Goal: Answer question/provide support: Share knowledge or assist other users

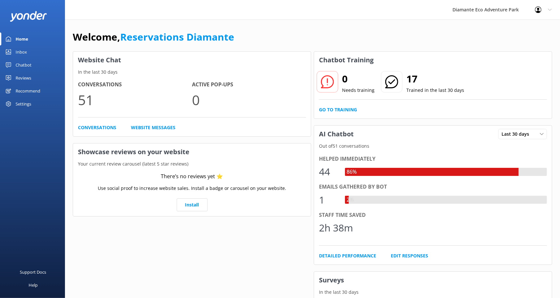
click at [24, 45] on div "Inbox" at bounding box center [21, 51] width 11 height 13
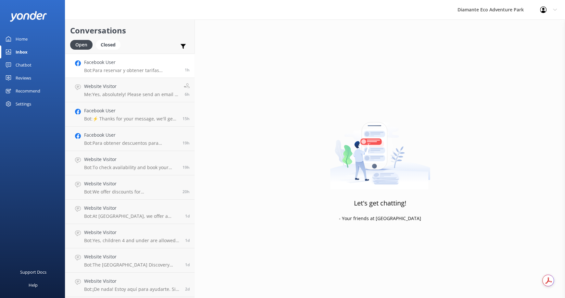
click at [115, 72] on p "Bot: Para reservar y obtener tarifas especiales para nacionales, por favor escr…" at bounding box center [132, 71] width 96 height 6
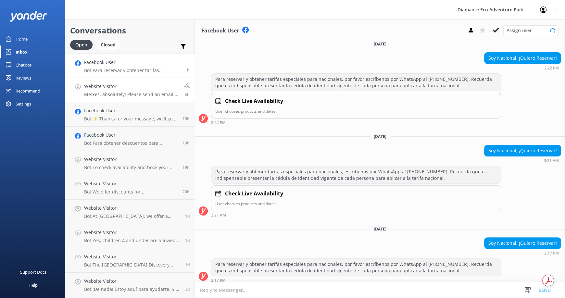
scroll to position [212, 0]
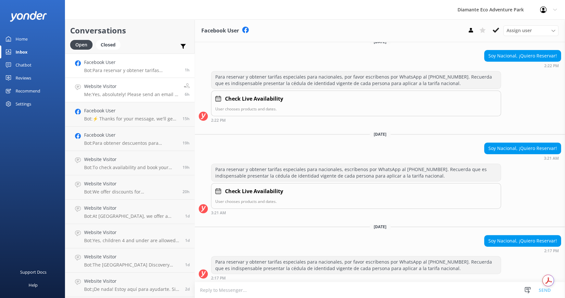
click at [106, 96] on p "Me: Yes, absolutely! Please send an email to [EMAIL_ADDRESS][DOMAIN_NAME] , and…" at bounding box center [131, 95] width 95 height 6
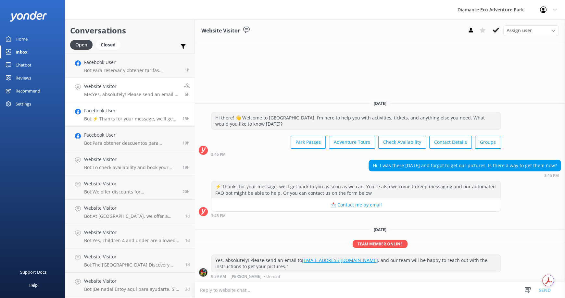
click at [96, 112] on h4 "Facebook User" at bounding box center [131, 110] width 94 height 7
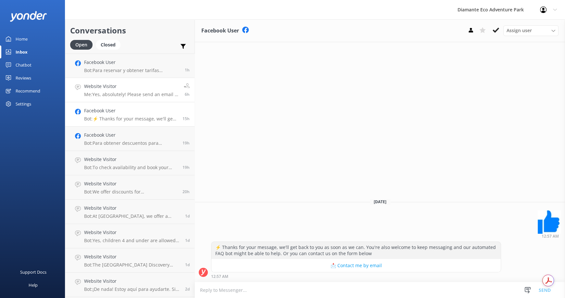
click at [99, 93] on p "Me: Yes, absolutely! Please send an email to [EMAIL_ADDRESS][DOMAIN_NAME] , and…" at bounding box center [131, 95] width 95 height 6
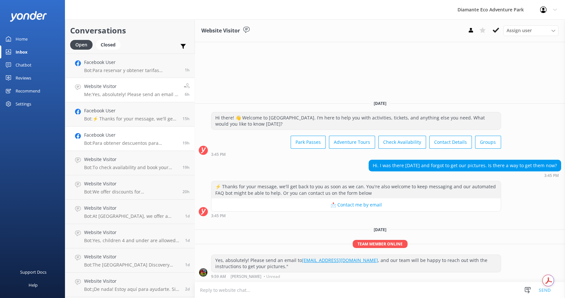
click at [88, 138] on h4 "Facebook User" at bounding box center [131, 135] width 94 height 7
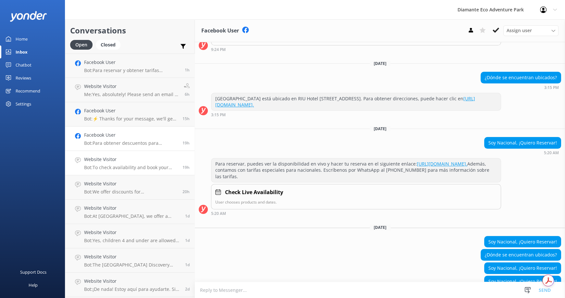
click at [97, 165] on p "Bot: To check availability and book your adventure at [GEOGRAPHIC_DATA], please…" at bounding box center [131, 168] width 94 height 6
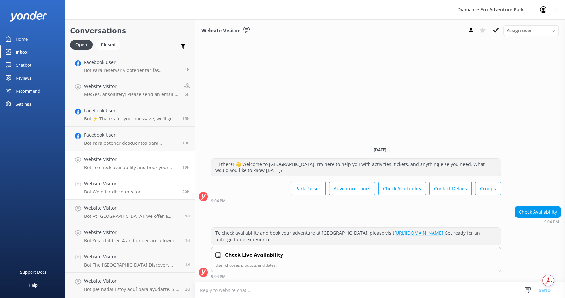
click at [106, 191] on p "Bot: We offer discounts for [DEMOGRAPHIC_DATA] residents with valid ID. For spe…" at bounding box center [131, 192] width 94 height 6
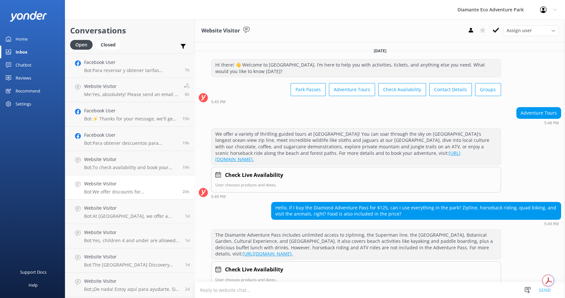
scroll to position [123, 0]
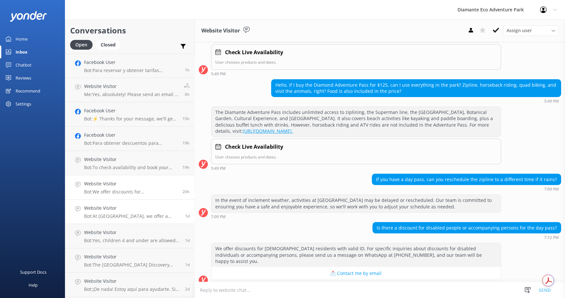
click at [96, 208] on h4 "Website Visitor" at bounding box center [132, 208] width 96 height 7
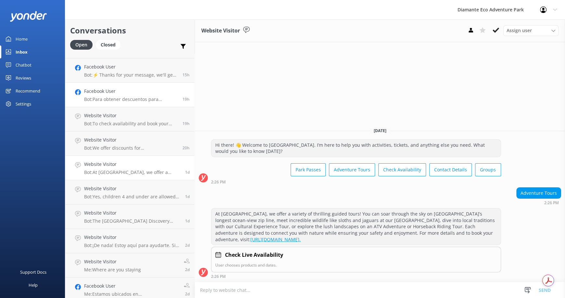
scroll to position [32, 0]
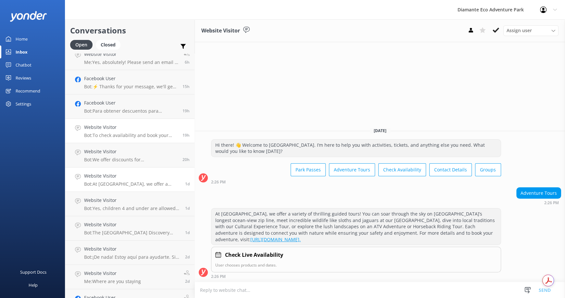
click at [112, 133] on p "Bot: To check availability and book your adventure at [GEOGRAPHIC_DATA], please…" at bounding box center [131, 136] width 94 height 6
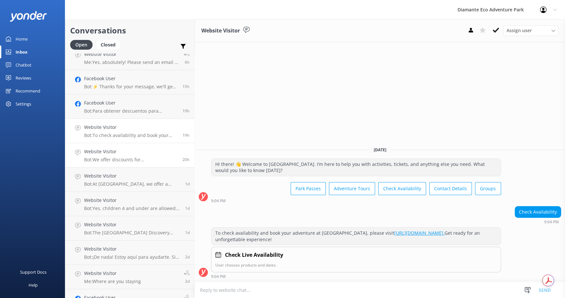
click at [118, 150] on h4 "Website Visitor" at bounding box center [131, 151] width 94 height 7
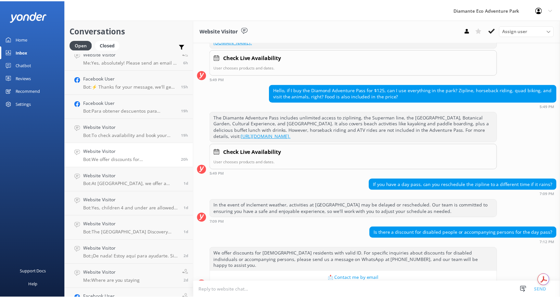
scroll to position [123, 0]
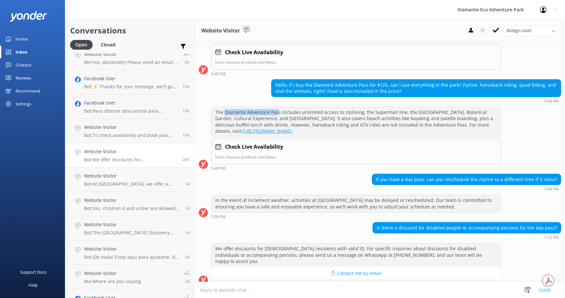
drag, startPoint x: 225, startPoint y: 109, endPoint x: 276, endPoint y: 110, distance: 50.4
click at [276, 110] on div "The Diamante Adventure Pass includes unlimited access to ziplining, the Superma…" at bounding box center [356, 122] width 289 height 30
click at [24, 64] on div "Chatbot" at bounding box center [24, 64] width 16 height 13
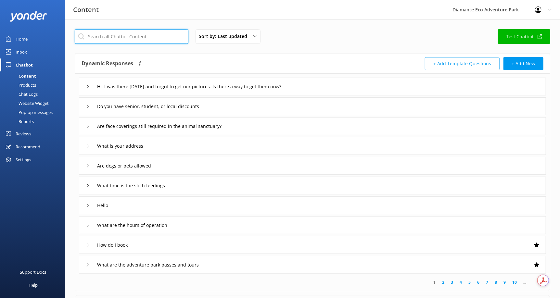
click at [114, 36] on input "text" at bounding box center [132, 36] width 114 height 15
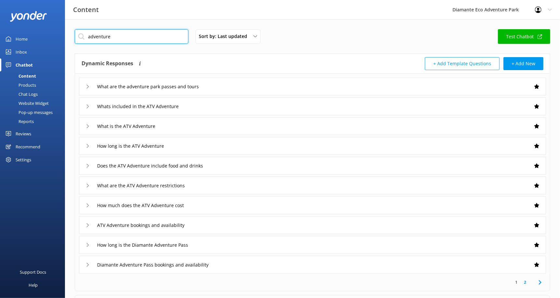
type input "adventure"
click at [87, 85] on icon at bounding box center [88, 87] width 4 height 4
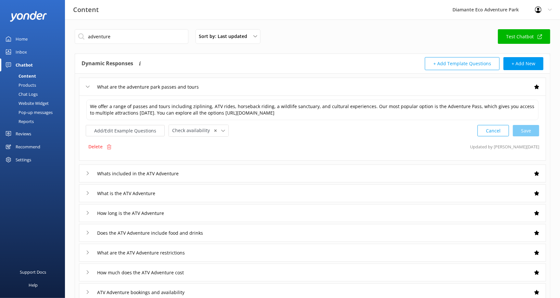
click at [88, 85] on icon at bounding box center [88, 87] width 4 height 4
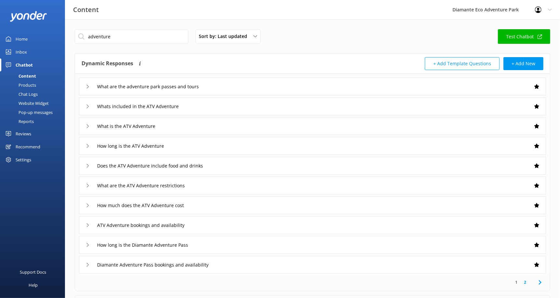
click at [88, 103] on div "Whats included in the ATV Adventure" at bounding box center [135, 106] width 99 height 11
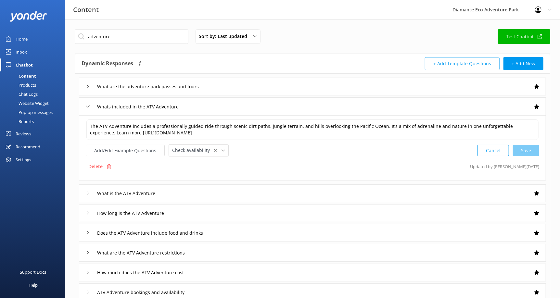
click at [88, 103] on div "Whats included in the ATV Adventure" at bounding box center [135, 106] width 99 height 11
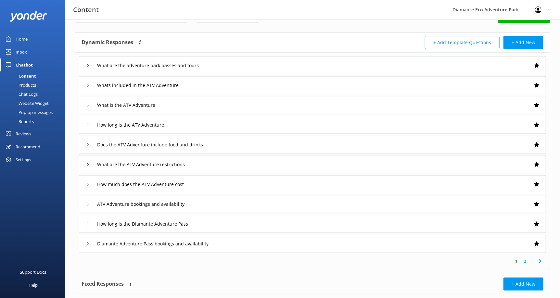
scroll to position [32, 0]
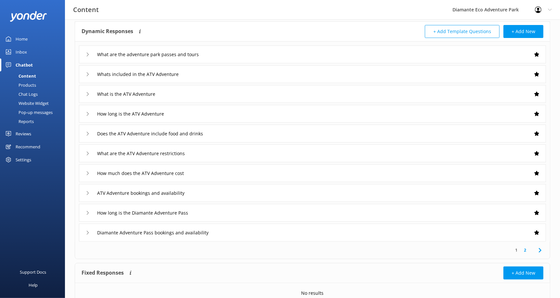
click at [89, 229] on div "Diamante Adventure Pass bookings and availability" at bounding box center [153, 232] width 135 height 11
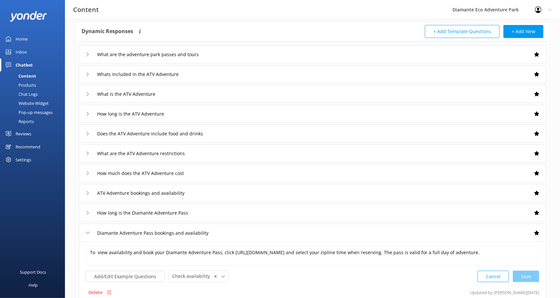
click at [89, 229] on div "Diamante Adventure Pass bookings and availability" at bounding box center [153, 233] width 135 height 11
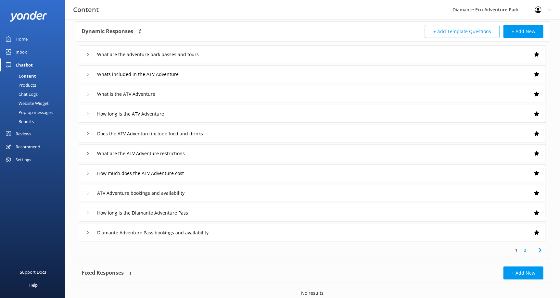
click at [87, 214] on div "How long is the Diamante Adventure Pass" at bounding box center [140, 213] width 109 height 11
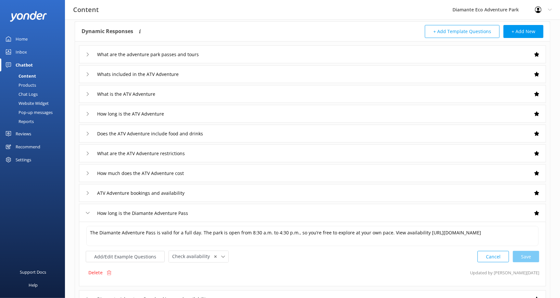
click at [87, 214] on icon at bounding box center [88, 213] width 4 height 4
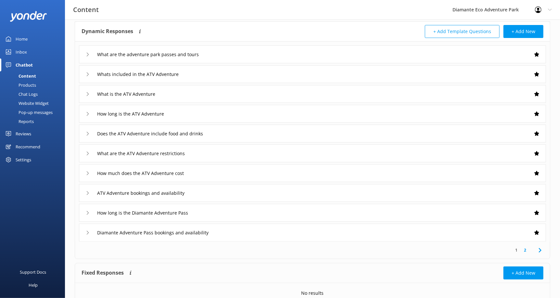
click at [90, 193] on div "ATV Adventure bookings and availability" at bounding box center [140, 193] width 109 height 11
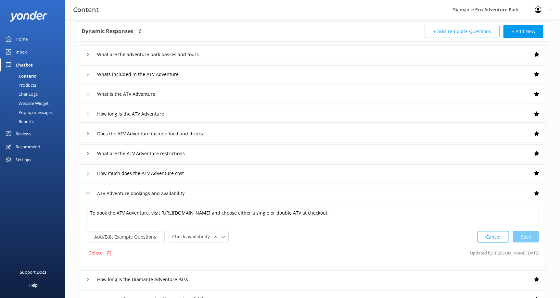
click at [90, 193] on div "ATV Adventure bookings and availability" at bounding box center [140, 193] width 109 height 11
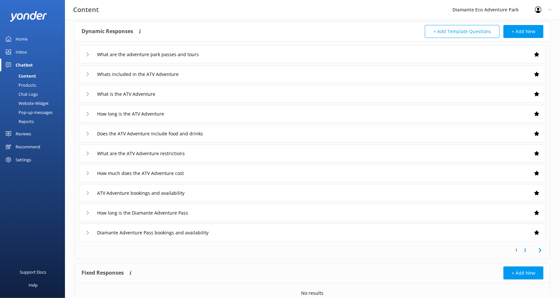
click at [537, 248] on icon at bounding box center [540, 251] width 8 height 8
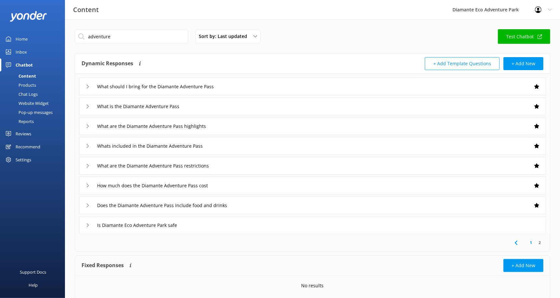
click at [85, 106] on div "What is the Diamante Adventure Pass" at bounding box center [312, 106] width 467 height 18
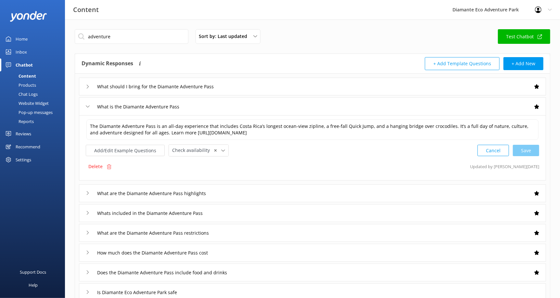
click at [87, 191] on use at bounding box center [88, 193] width 2 height 4
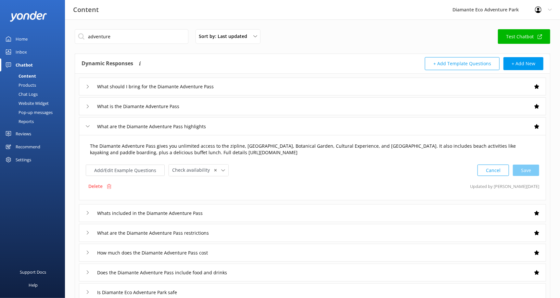
click at [176, 145] on textarea "The Diamante Adventure Pass gives you unlimited access to the zipline, [GEOGRAP…" at bounding box center [312, 149] width 452 height 20
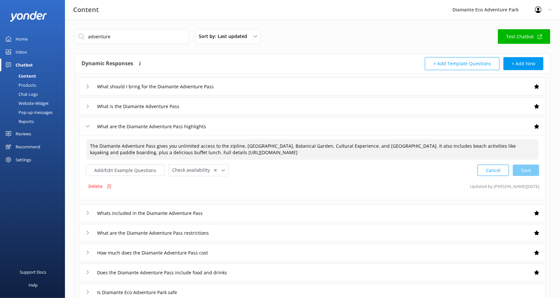
click at [169, 145] on textarea "The Diamante Adventure Pass gives you unlimited access to the zipline, [GEOGRAP…" at bounding box center [312, 149] width 452 height 20
click at [198, 146] on textarea "The Diamante Adventure Pass gives you unlimited access to the zipline, [GEOGRAP…" at bounding box center [312, 149] width 452 height 20
drag, startPoint x: 174, startPoint y: 145, endPoint x: 193, endPoint y: 143, distance: 19.2
click at [193, 143] on textarea "The Diamante Adventure Pass gives you unlimited access to the zipline, [GEOGRAP…" at bounding box center [312, 149] width 452 height 20
click at [196, 143] on textarea "The Diamante Adventure Pass gives you unlimited access to the zipline, [GEOGRAP…" at bounding box center [312, 149] width 452 height 20
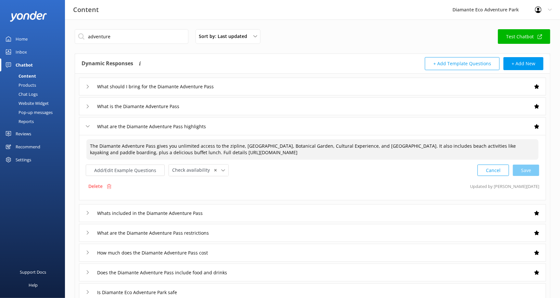
drag, startPoint x: 196, startPoint y: 145, endPoint x: 174, endPoint y: 145, distance: 21.8
click at [174, 145] on textarea "The Diamante Adventure Pass gives you unlimited access to the zipline, [GEOGRAP…" at bounding box center [312, 149] width 452 height 20
click at [531, 170] on div "Cancel Loading.." at bounding box center [508, 170] width 61 height 12
type textarea "The Diamante Adventure Pass gives you access to the zipline, [GEOGRAPHIC_DATA],…"
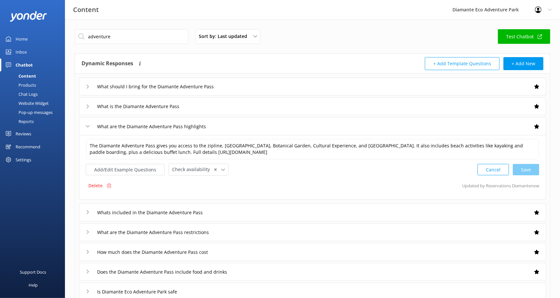
click at [88, 212] on use at bounding box center [88, 213] width 2 height 4
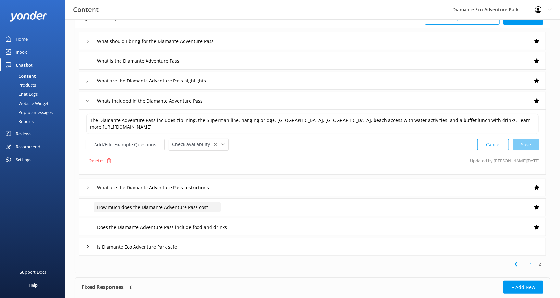
scroll to position [65, 0]
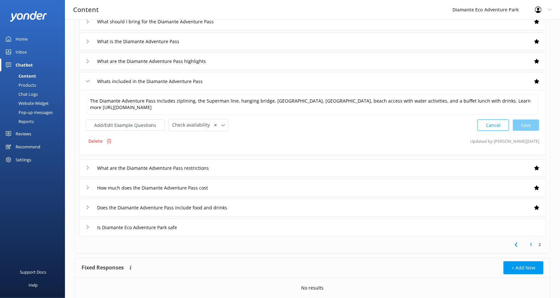
click at [87, 166] on icon at bounding box center [88, 168] width 4 height 4
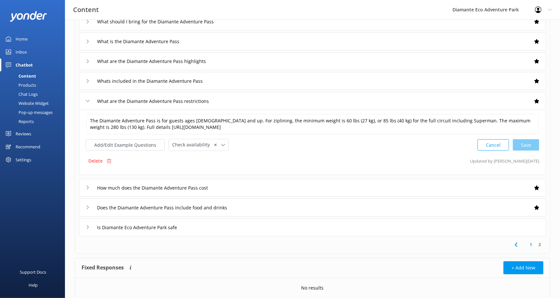
click at [87, 187] on icon at bounding box center [88, 188] width 4 height 4
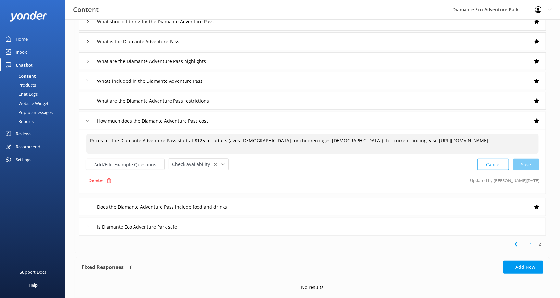
click at [316, 141] on textarea "Prices for the Diamante Adventure Pass start at $125 for adults (ages [DEMOGRAP…" at bounding box center [312, 144] width 452 height 20
click at [527, 164] on div "Cancel Loading.." at bounding box center [508, 164] width 61 height 12
type textarea "Prices for the Diamante Adventure Pass start at $125 for adults (ages [DEMOGRAP…"
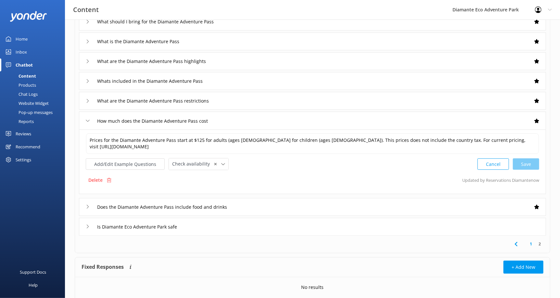
click at [87, 206] on icon at bounding box center [88, 207] width 4 height 4
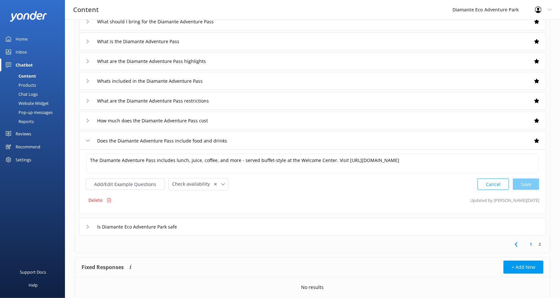
click at [89, 228] on icon at bounding box center [88, 227] width 4 height 4
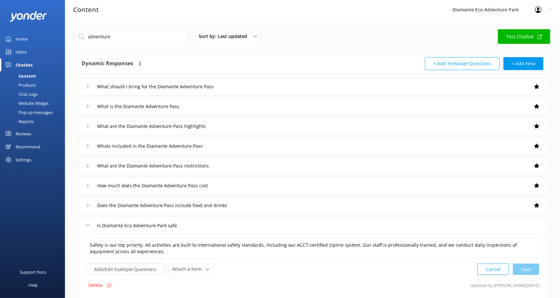
click at [91, 80] on div "What should I bring for the Diamante Adventure Pass" at bounding box center [312, 87] width 467 height 18
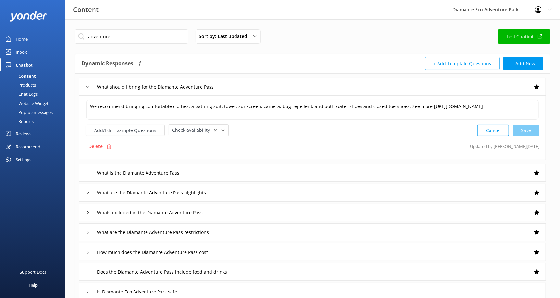
click at [85, 171] on div "What is the Diamante Adventure Pass" at bounding box center [312, 173] width 467 height 18
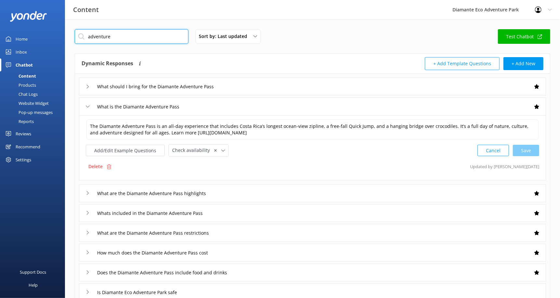
click at [107, 35] on input "adventure" at bounding box center [132, 36] width 114 height 15
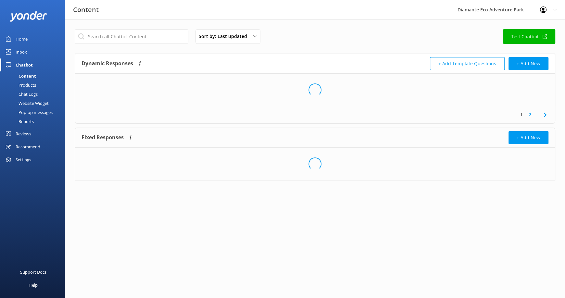
click at [28, 74] on div "Content" at bounding box center [20, 75] width 32 height 9
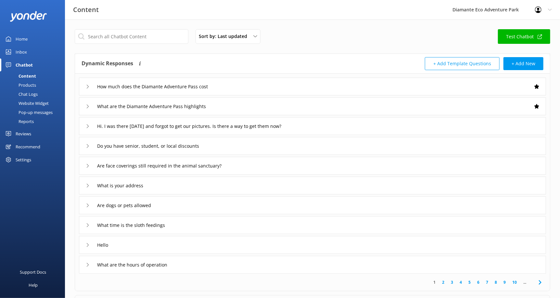
click at [35, 74] on div "Content" at bounding box center [20, 75] width 32 height 9
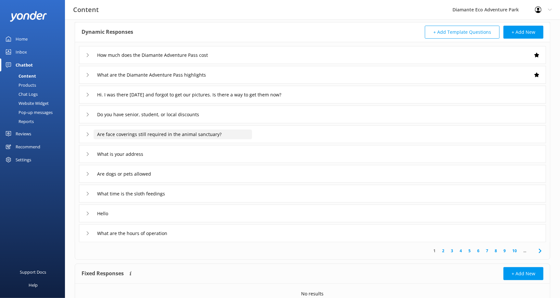
scroll to position [61, 0]
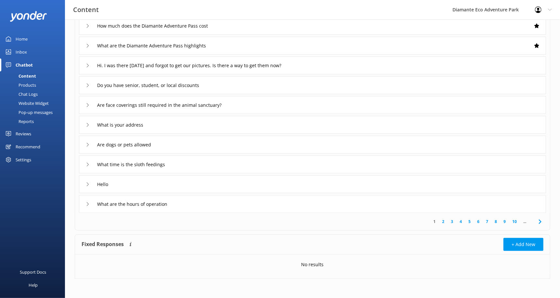
click at [26, 38] on div "Home" at bounding box center [22, 38] width 12 height 13
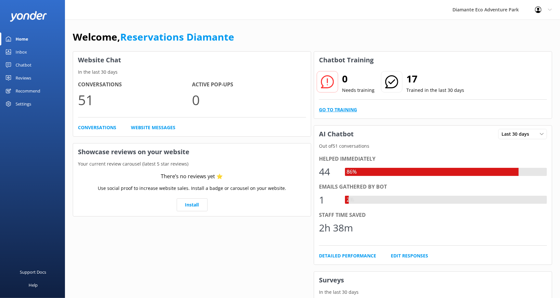
click at [328, 110] on link "Go to Training" at bounding box center [338, 109] width 38 height 7
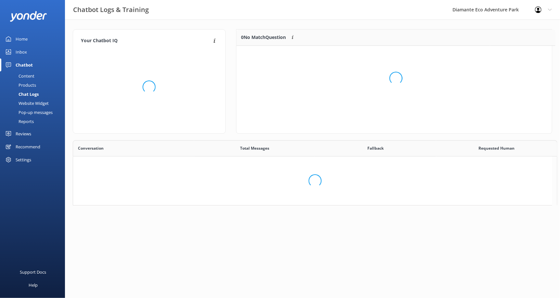
scroll to position [76, 311]
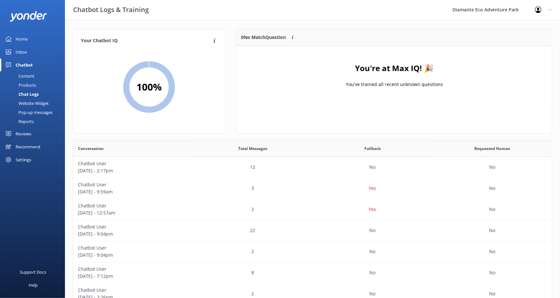
click at [16, 37] on div "Home" at bounding box center [22, 38] width 12 height 13
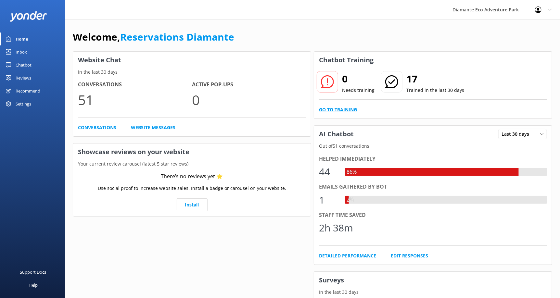
click at [328, 107] on link "Go to Training" at bounding box center [338, 109] width 38 height 7
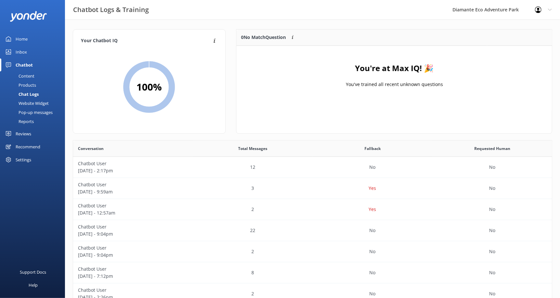
click at [16, 38] on div "Home" at bounding box center [22, 38] width 12 height 13
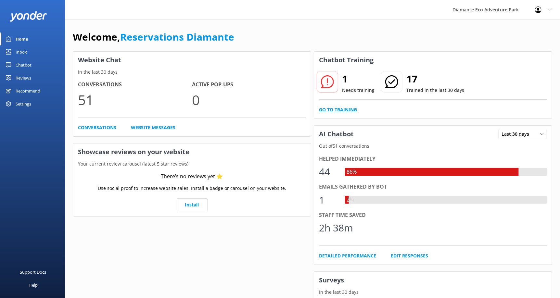
click at [333, 109] on link "Go to Training" at bounding box center [338, 109] width 38 height 7
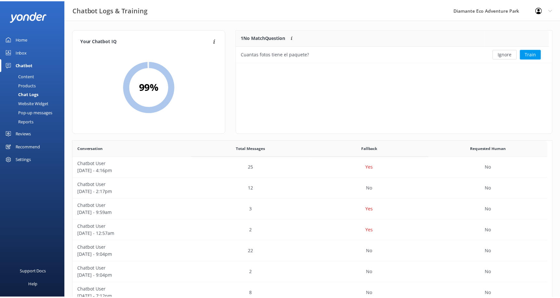
scroll to position [28, 311]
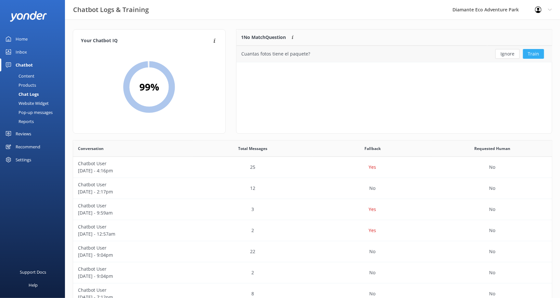
click at [527, 53] on button "Train" at bounding box center [533, 54] width 21 height 10
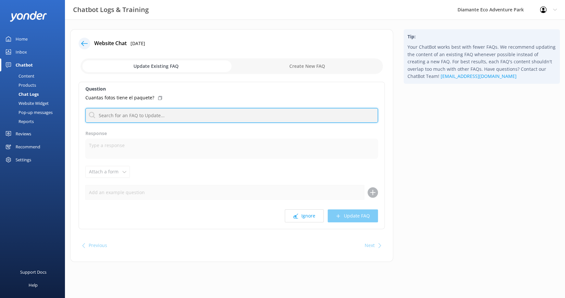
click at [114, 117] on input "text" at bounding box center [231, 115] width 293 height 15
type input "photo"
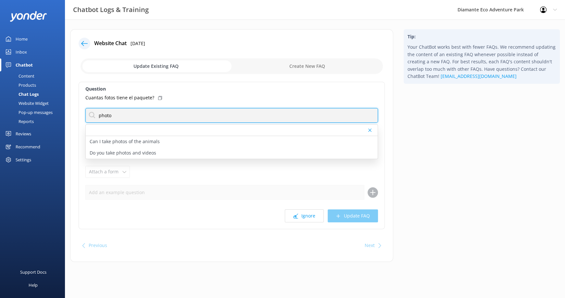
click at [114, 116] on input "photo" at bounding box center [231, 115] width 293 height 15
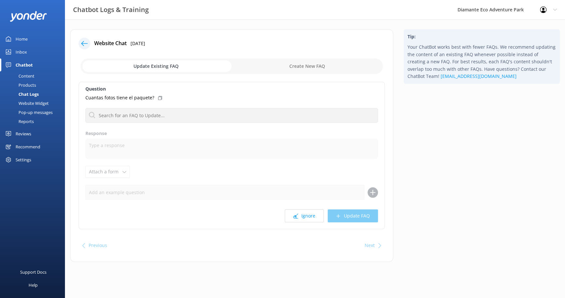
click at [315, 66] on input "checkbox" at bounding box center [232, 66] width 302 height 16
checkbox input "true"
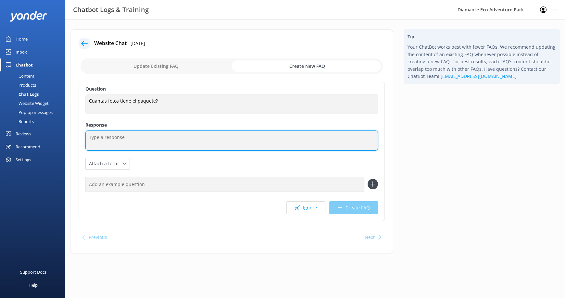
click at [96, 136] on textarea at bounding box center [231, 141] width 293 height 20
type textarea "El paquete de fotos incluye entre 15 y 20 fotos por persona."
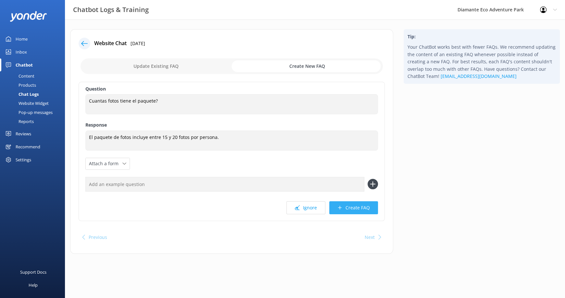
click at [350, 207] on button "Create FAQ" at bounding box center [353, 207] width 49 height 13
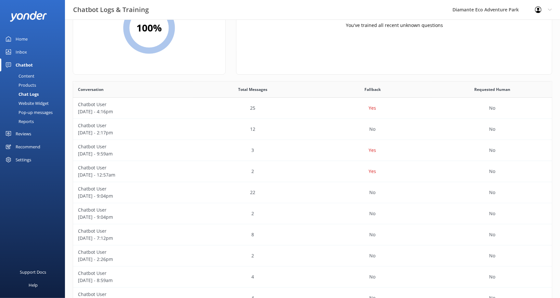
scroll to position [65, 0]
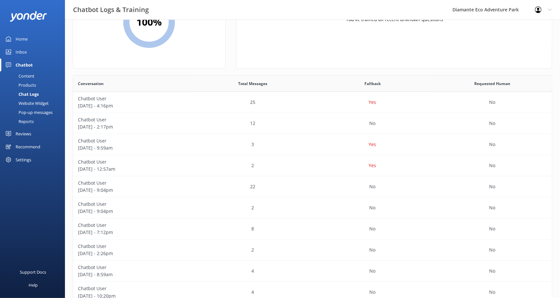
click at [19, 50] on div "Inbox" at bounding box center [21, 51] width 11 height 13
